Goal: Information Seeking & Learning: Learn about a topic

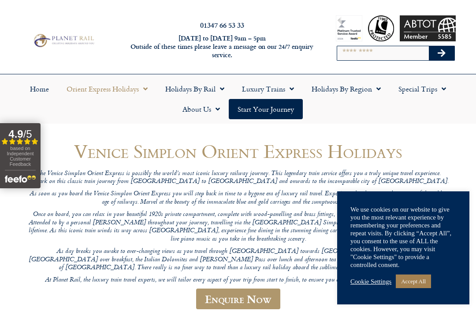
click at [141, 92] on span "Menu" at bounding box center [143, 89] width 9 height 16
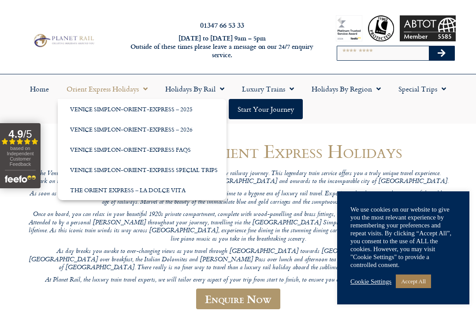
click at [158, 126] on link "Venice Simplon-Orient-Express – 2026" at bounding box center [142, 129] width 169 height 20
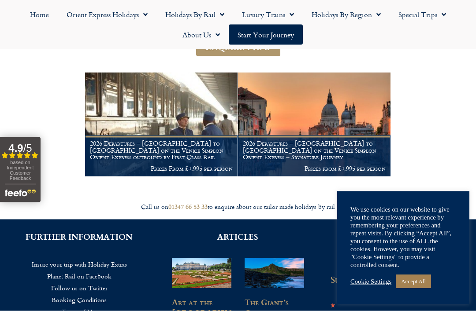
scroll to position [148, 0]
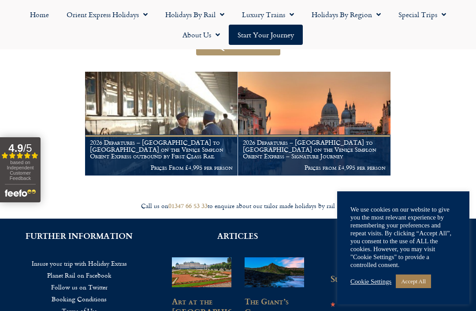
click at [149, 148] on h1 "2026 Departures – [GEOGRAPHIC_DATA] to [GEOGRAPHIC_DATA] on the Venice Simplon …" at bounding box center [161, 149] width 143 height 21
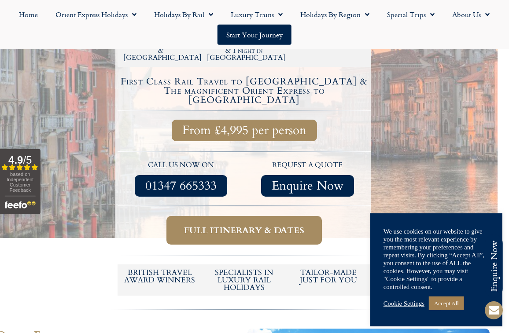
scroll to position [286, 12]
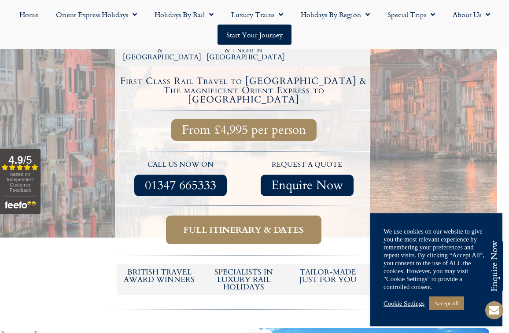
click at [210, 225] on span "Full itinerary & dates" at bounding box center [244, 230] width 120 height 11
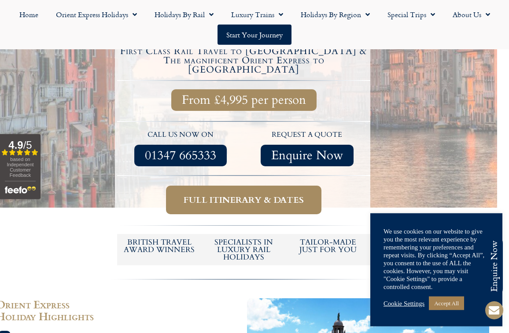
scroll to position [317, 12]
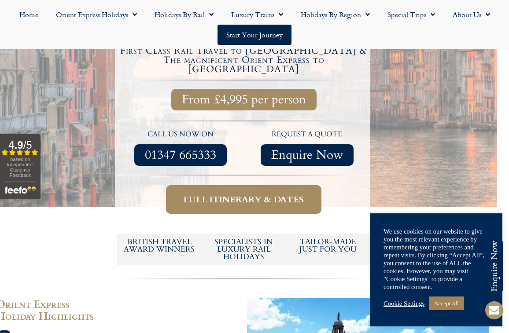
click at [200, 194] on span "Full itinerary & dates" at bounding box center [244, 199] width 120 height 11
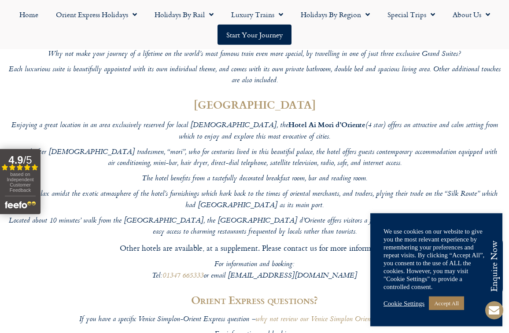
scroll to position [2915, 0]
click at [416, 314] on link "why not review our Venice Simplon Orient Express FAQs here" at bounding box center [342, 320] width 175 height 12
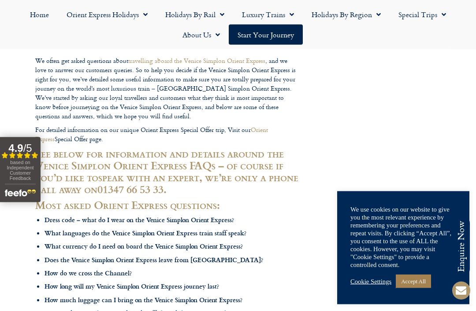
scroll to position [110, 0]
click at [228, 221] on b "Dress code – what do I wear on the Venice Simplon Orient Express?" at bounding box center [138, 219] width 189 height 9
click at [222, 221] on b "Dress code – what do I wear on the Venice Simplon Orient Express?" at bounding box center [138, 219] width 189 height 9
click at [128, 217] on b "Dress code – what do I wear on the Venice Simplon Orient Express?" at bounding box center [138, 219] width 189 height 9
click at [85, 218] on b "Dress code – what do I wear on the Venice Simplon Orient Express?" at bounding box center [138, 219] width 189 height 9
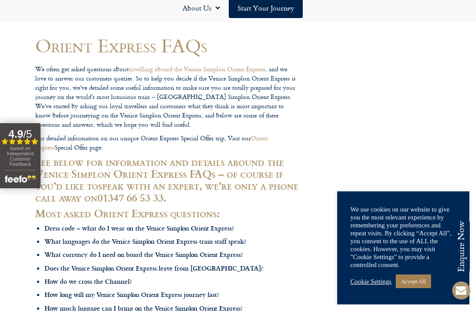
scroll to position [0, 0]
